Goal: Check status: Check status

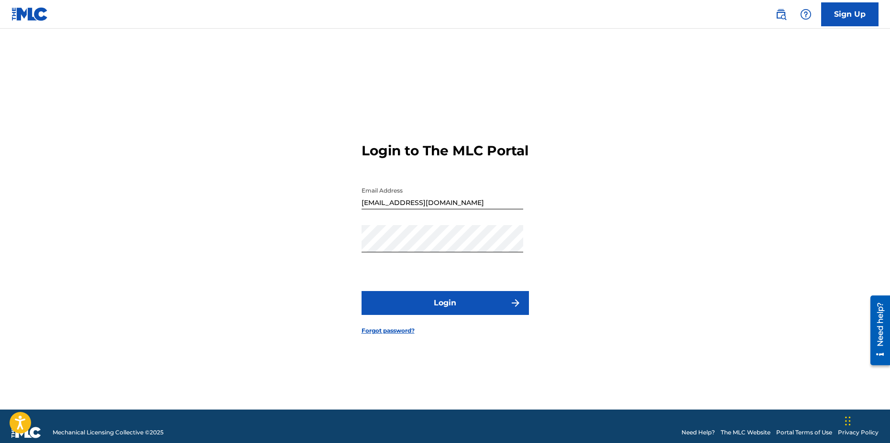
click at [442, 308] on button "Login" at bounding box center [445, 303] width 167 height 24
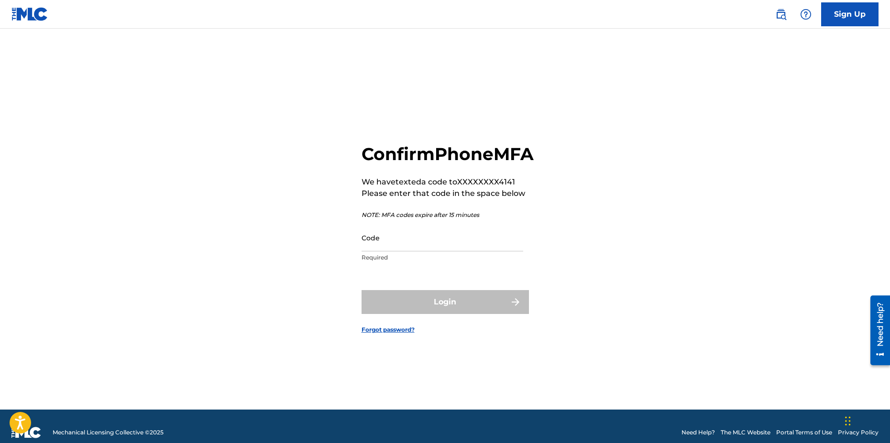
click at [437, 252] on input "Code" at bounding box center [443, 237] width 162 height 27
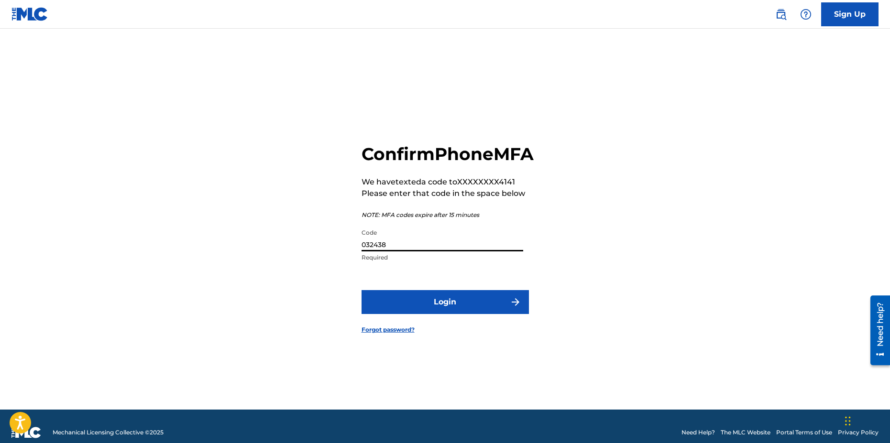
type input "032438"
click at [442, 309] on button "Login" at bounding box center [445, 302] width 167 height 24
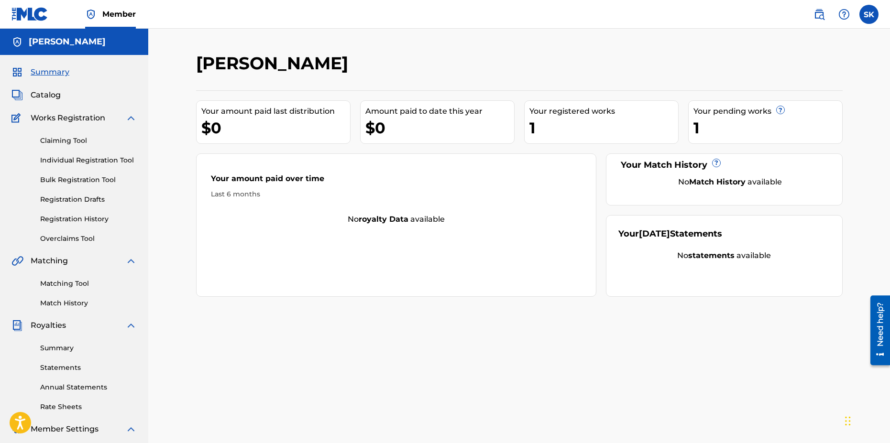
click at [66, 161] on link "Individual Registration Tool" at bounding box center [88, 160] width 97 height 10
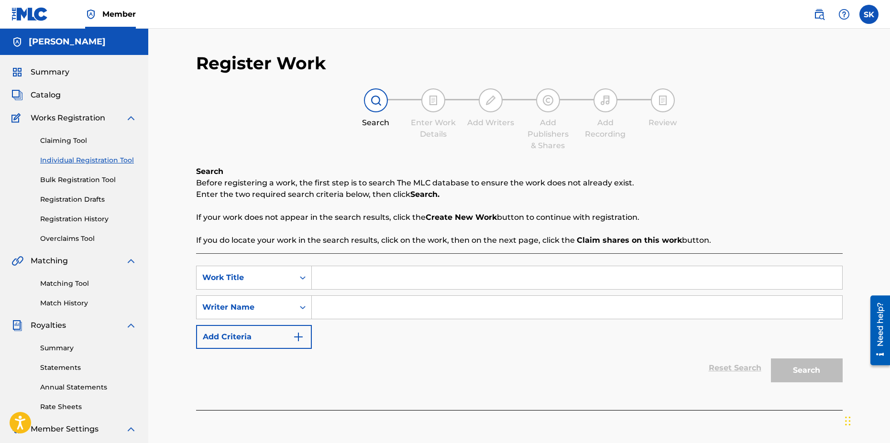
click at [45, 96] on span "Catalog" at bounding box center [46, 94] width 30 height 11
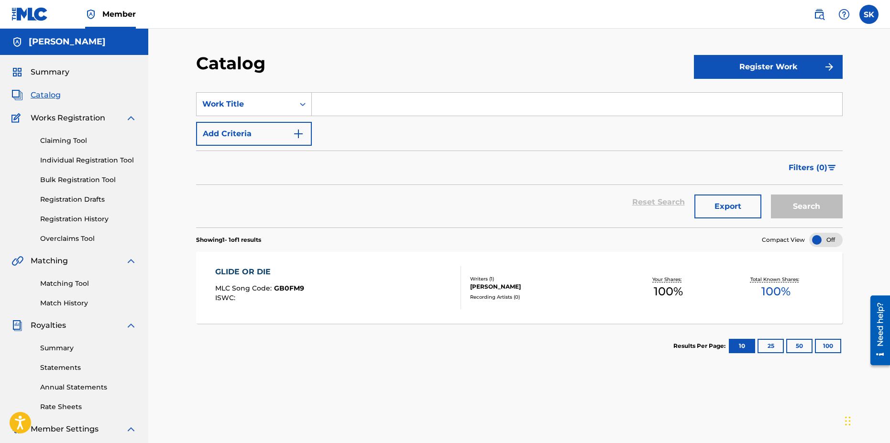
click at [86, 177] on link "Bulk Registration Tool" at bounding box center [88, 180] width 97 height 10
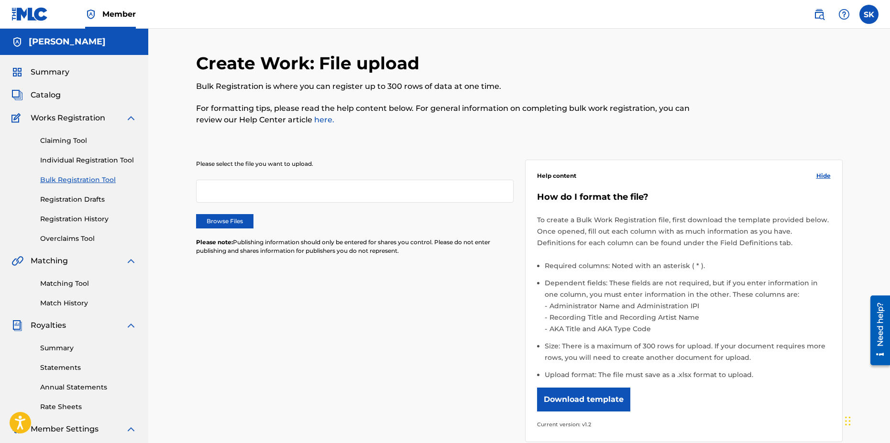
click at [92, 160] on link "Individual Registration Tool" at bounding box center [88, 160] width 97 height 10
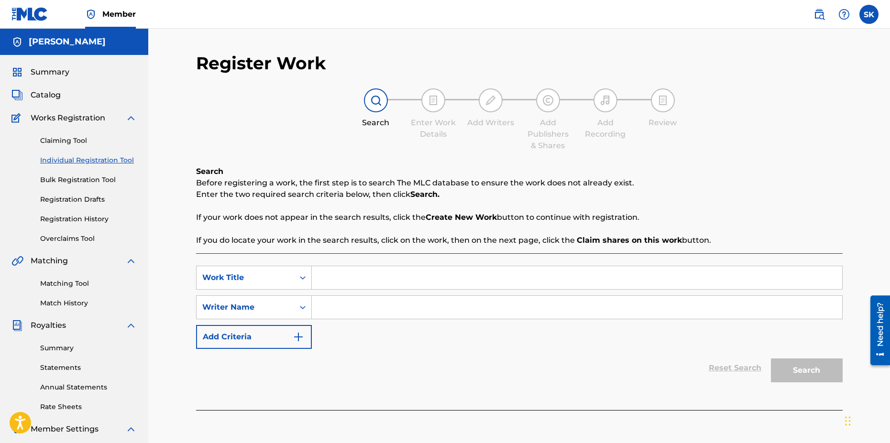
click at [46, 96] on span "Catalog" at bounding box center [46, 94] width 30 height 11
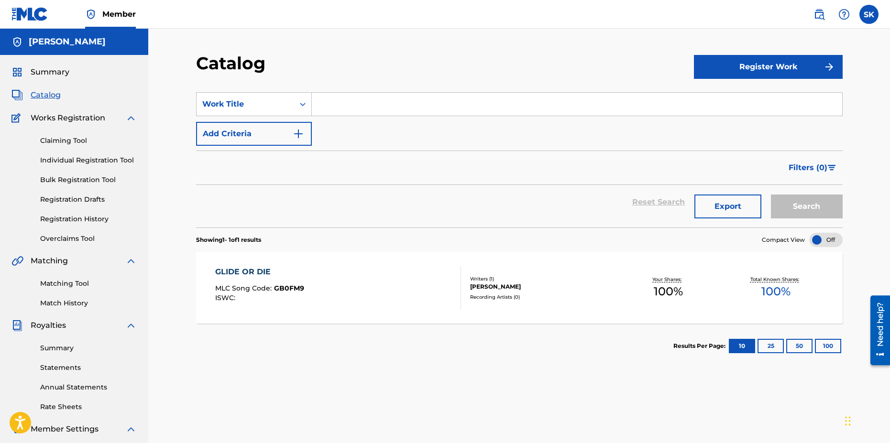
click at [58, 75] on span "Summary" at bounding box center [50, 71] width 39 height 11
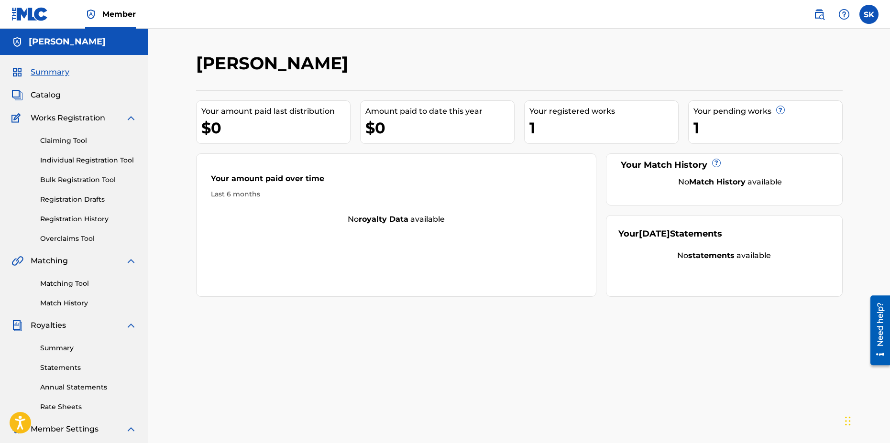
click at [51, 91] on span "Catalog" at bounding box center [46, 94] width 30 height 11
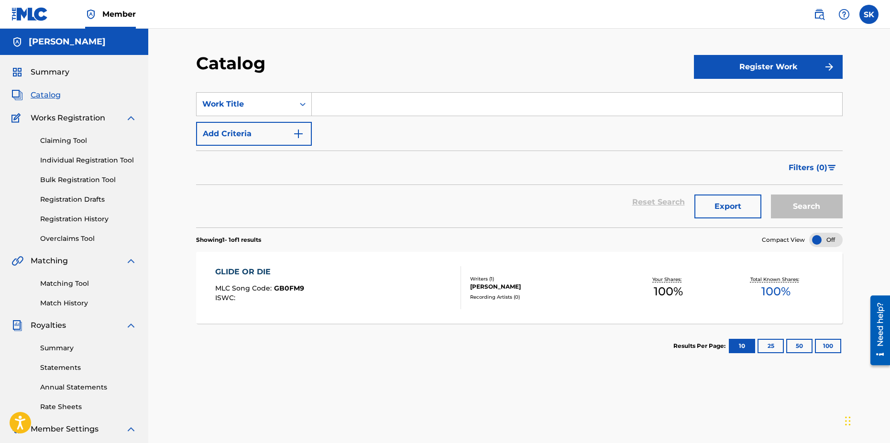
click at [799, 61] on button "Register Work" at bounding box center [768, 67] width 149 height 24
click at [592, 70] on div "Catalog" at bounding box center [445, 67] width 498 height 28
click at [732, 119] on link "By File Upload" at bounding box center [768, 121] width 149 height 23
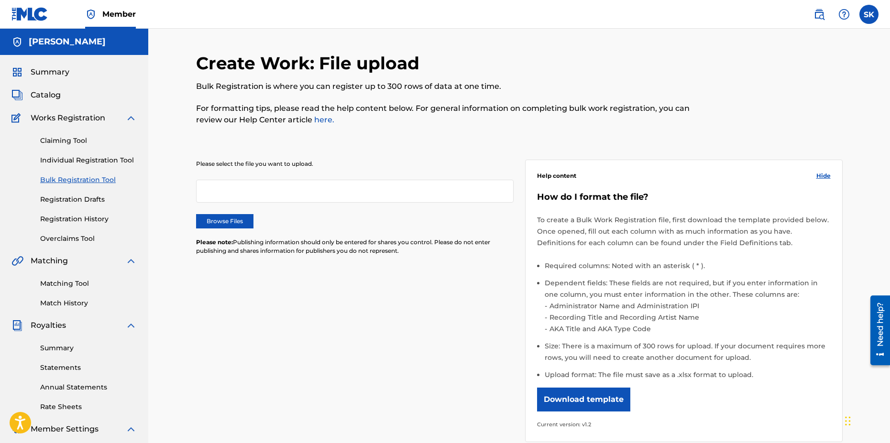
click at [57, 218] on link "Registration History" at bounding box center [88, 219] width 97 height 10
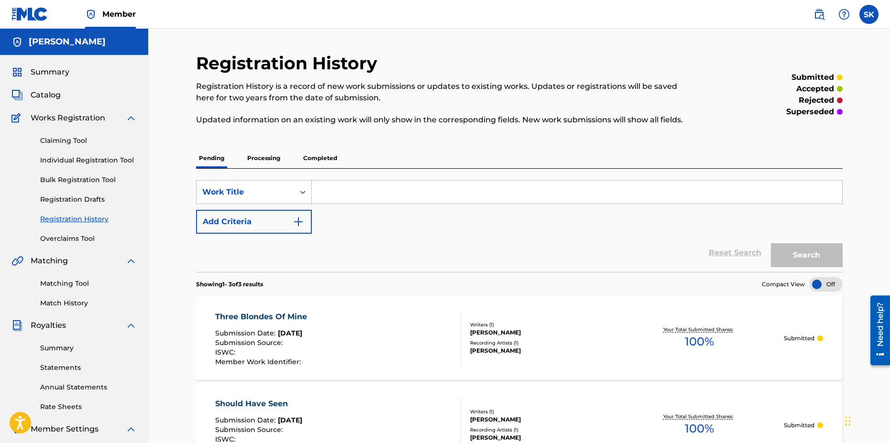
click at [261, 159] on p "Processing" at bounding box center [263, 158] width 39 height 20
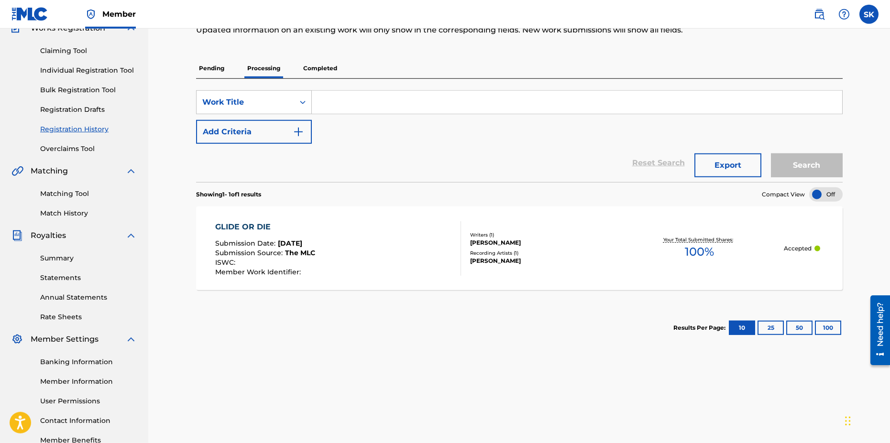
scroll to position [49, 0]
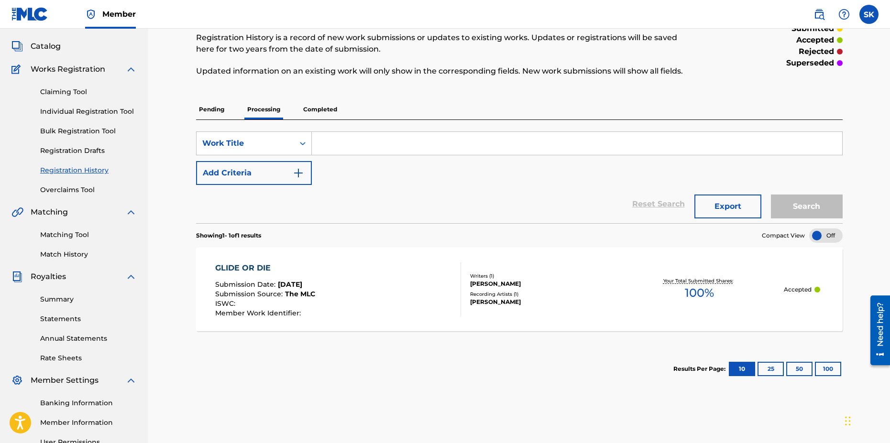
click at [207, 114] on p "Pending" at bounding box center [211, 109] width 31 height 20
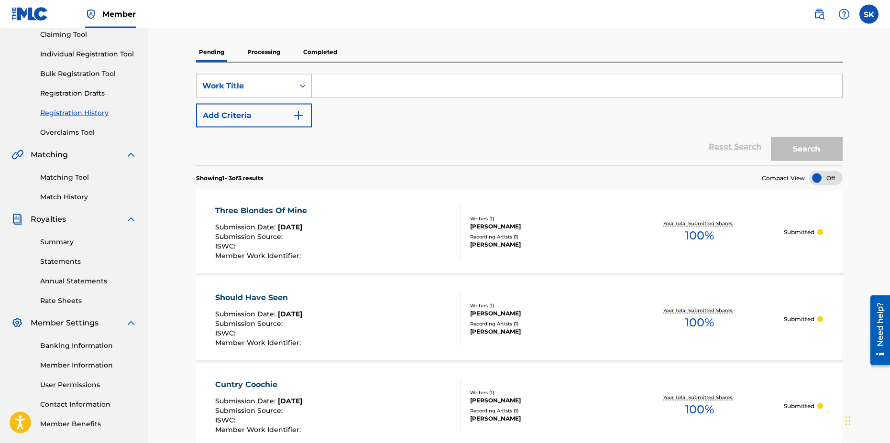
scroll to position [49, 0]
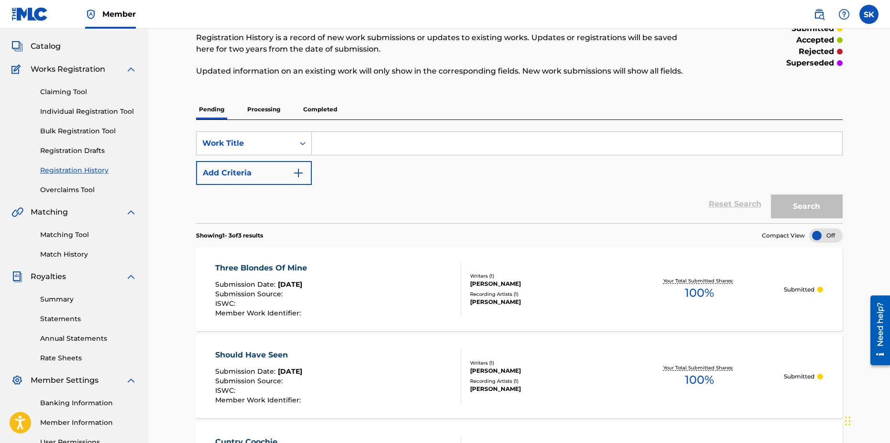
click at [320, 109] on p "Completed" at bounding box center [320, 109] width 40 height 20
